Goal: Ask a question

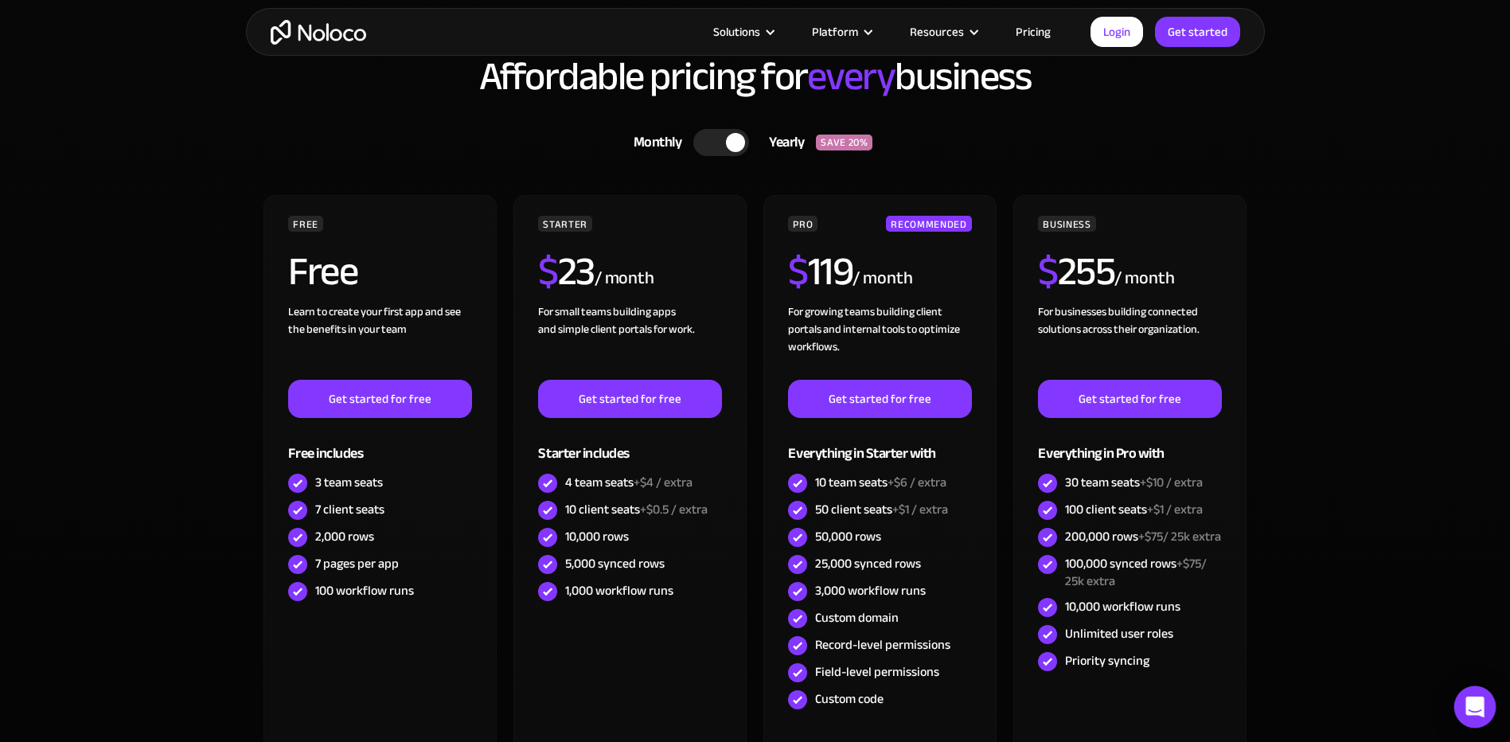
drag, startPoint x: 1452, startPoint y: 711, endPoint x: 1460, endPoint y: 711, distance: 8.8
click at [1452, 711] on section "Affordable pricing for every business Monthly Yearly SAVE 20% Monthly Yearly SA…" at bounding box center [755, 432] width 1510 height 907
click at [1469, 708] on icon "Open Intercom Messenger" at bounding box center [1474, 706] width 18 height 21
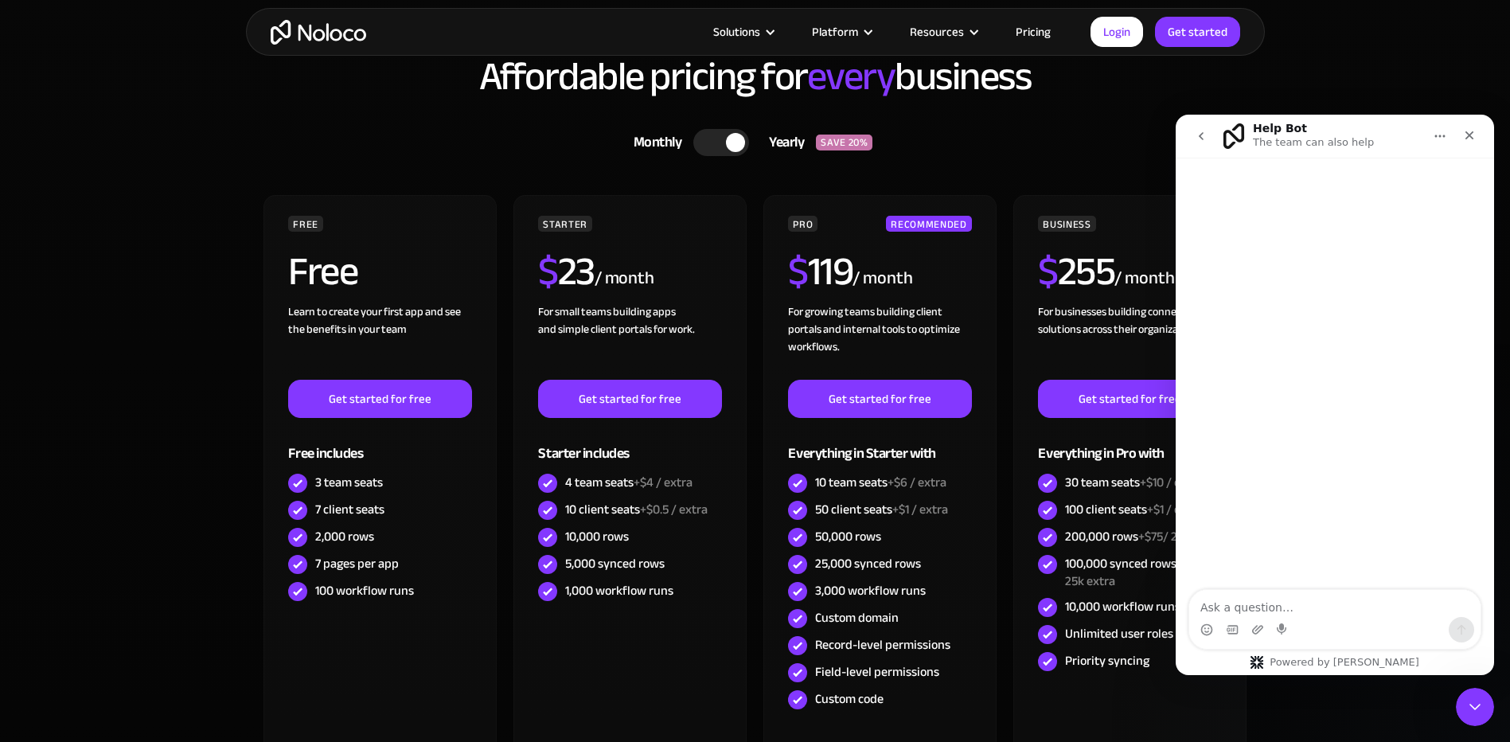
click at [1242, 611] on textarea "Ask a question…" at bounding box center [1334, 603] width 291 height 27
type textarea "do you offer hippa"
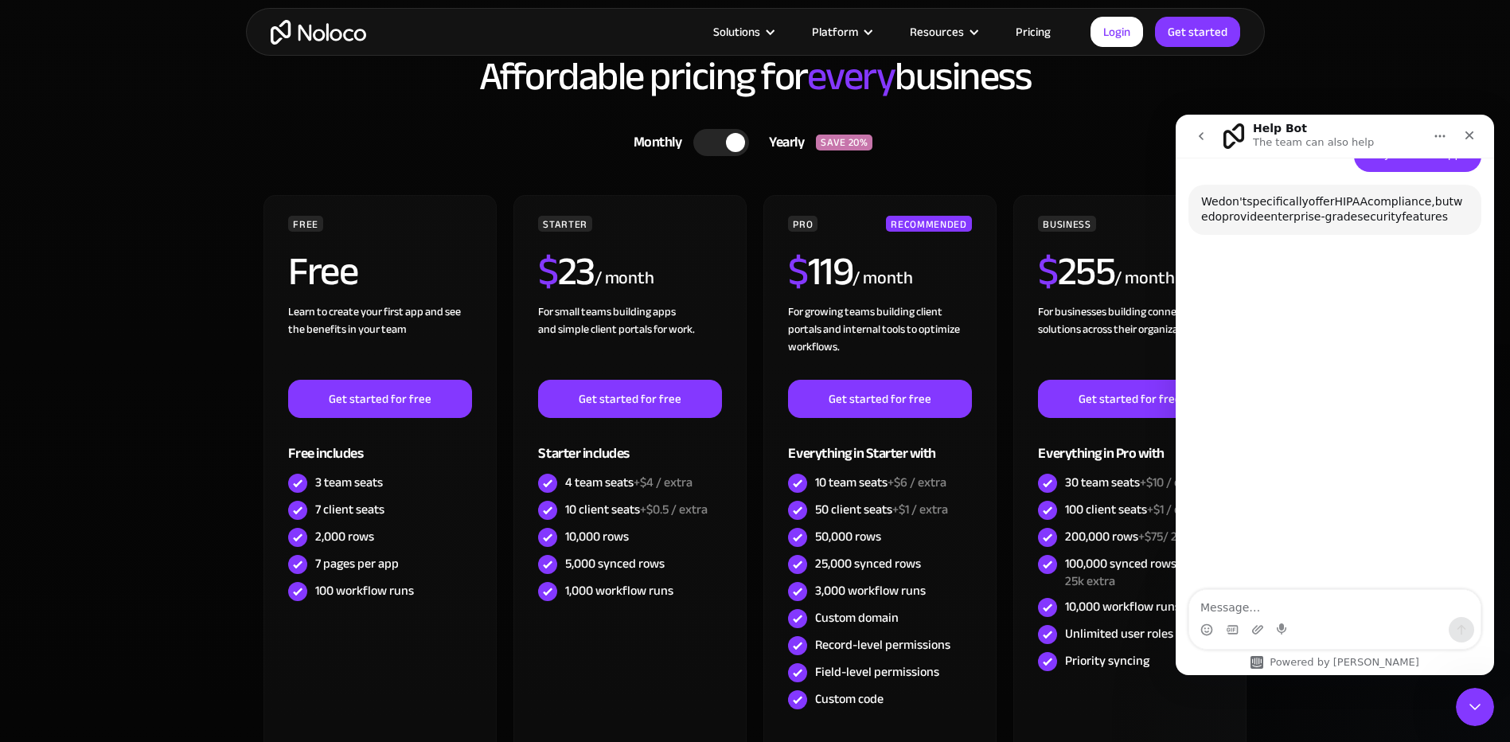
scroll to position [101, 0]
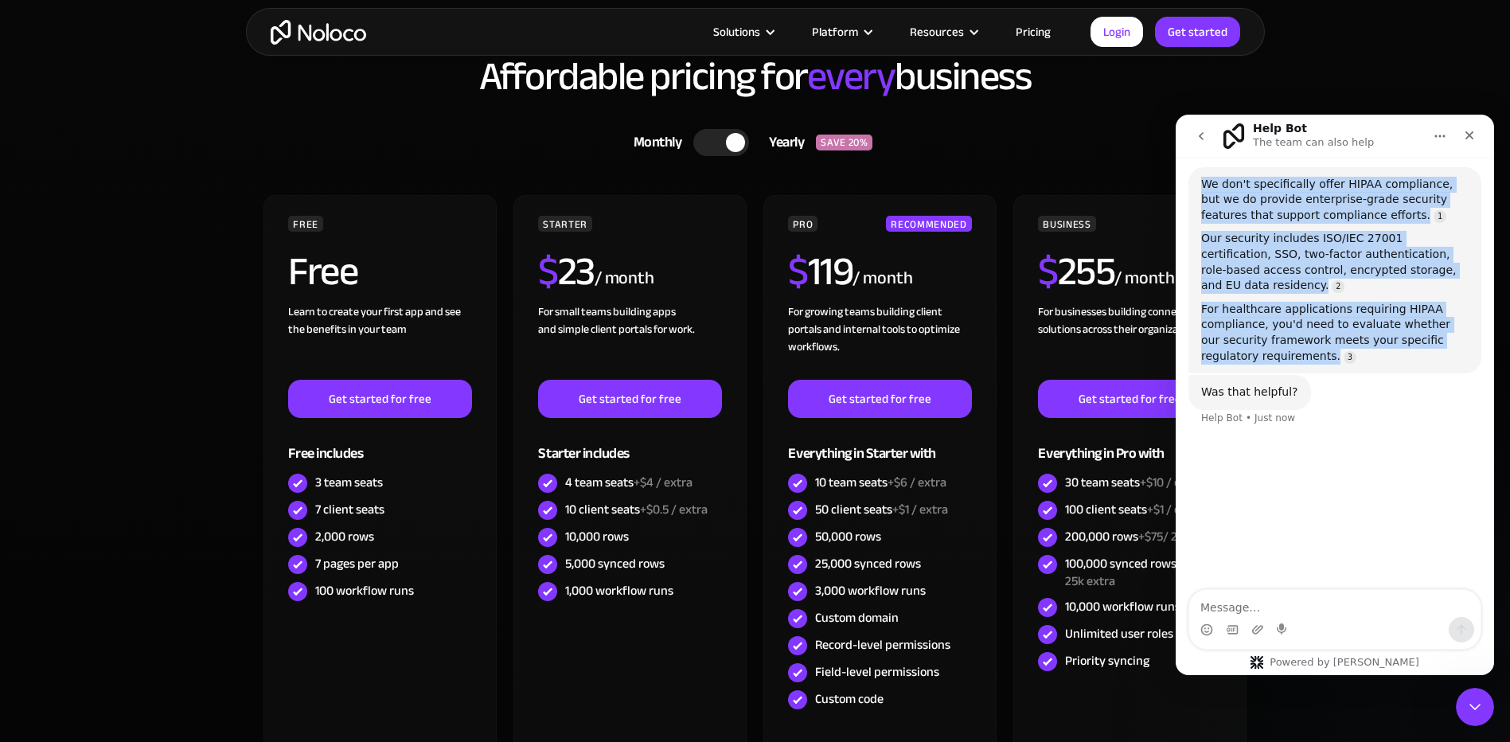
drag, startPoint x: 1293, startPoint y: 352, endPoint x: 1183, endPoint y: 177, distance: 206.7
click at [1183, 177] on div "do you offer hippa [PERSON_NAME] • Just now We don't specifically offer HIPAA c…" at bounding box center [1335, 272] width 318 height 345
copy div "We don't specifically offer HIPAA compliance, but we do provide enterprise-grad…"
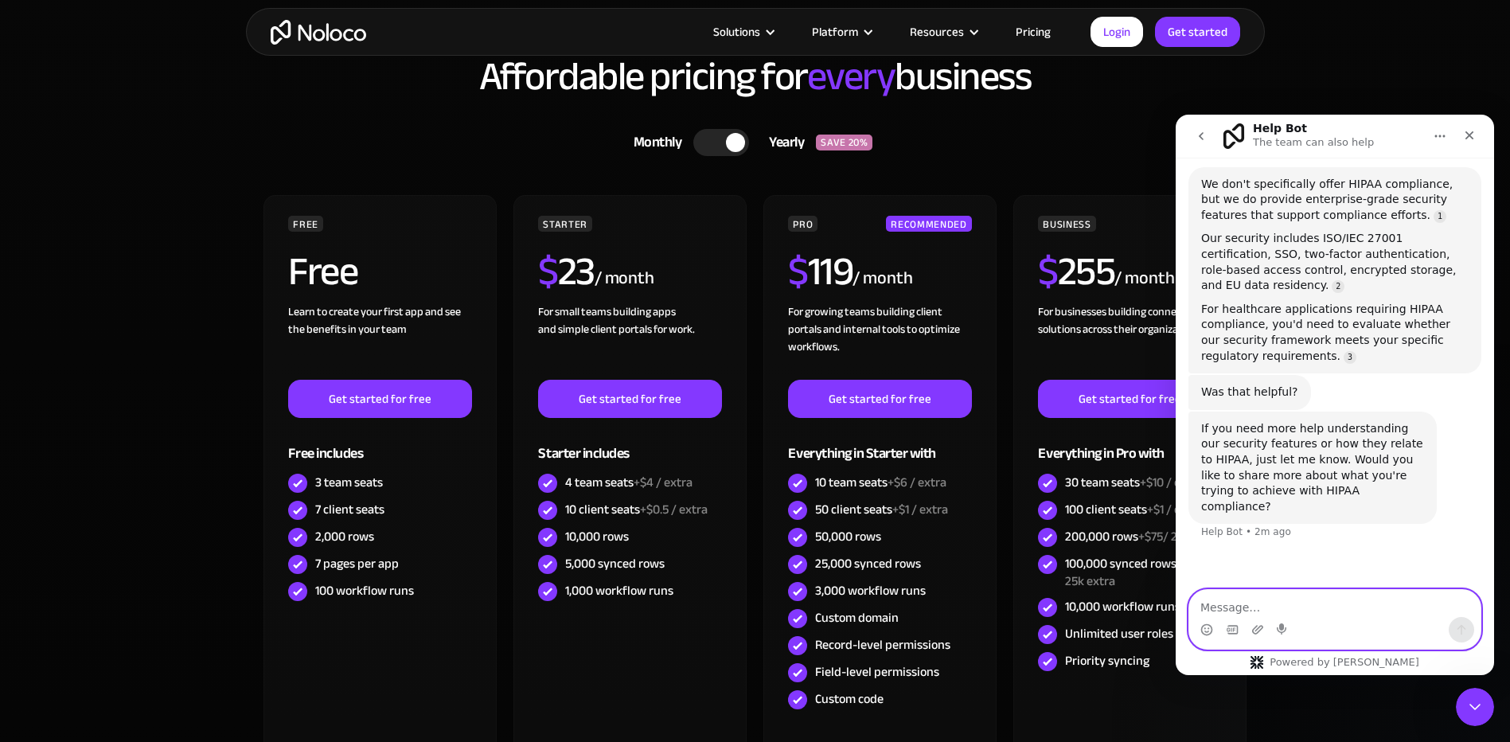
click at [1283, 602] on textarea "Message…" at bounding box center [1334, 603] width 291 height 27
type textarea "do I get this security on the pro plan"
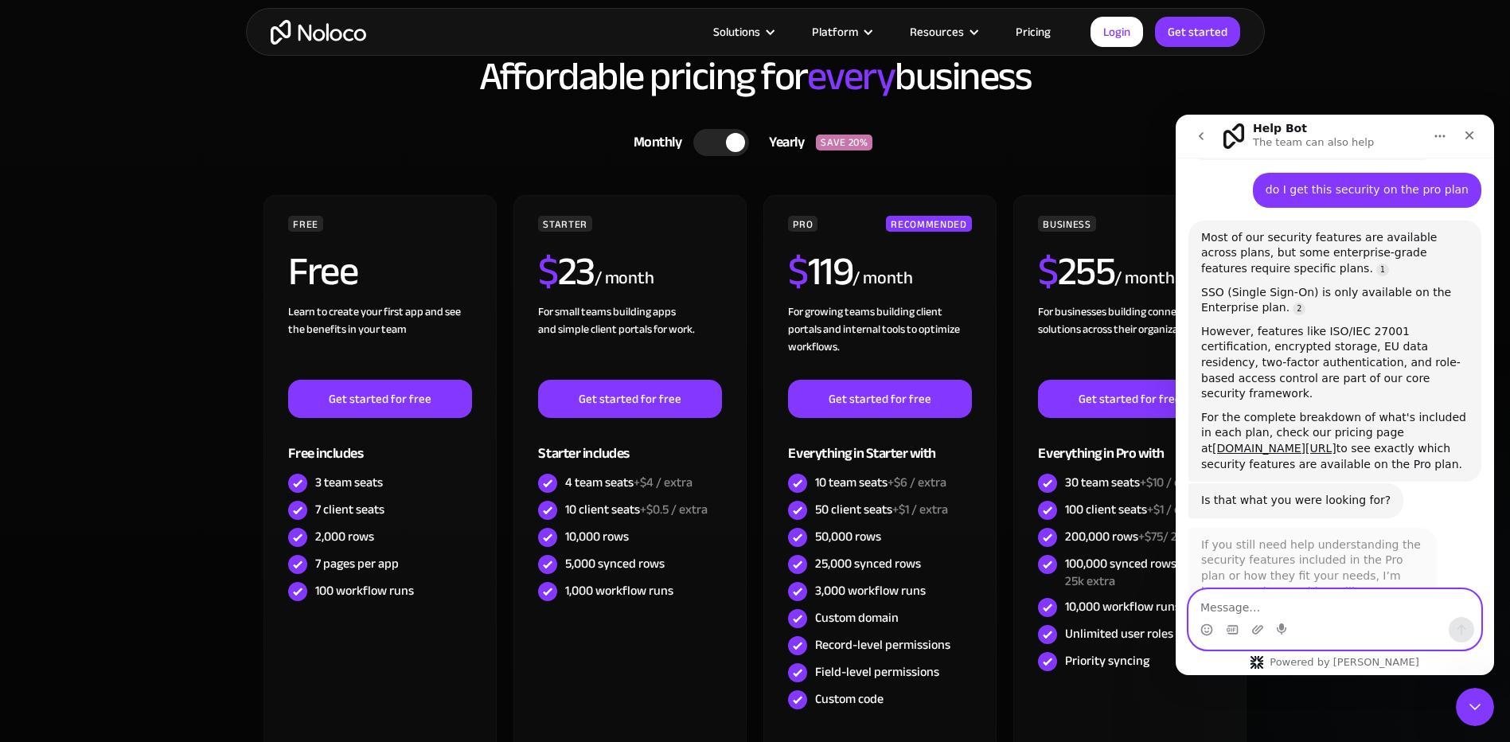
scroll to position [490, 0]
